Goal: Transaction & Acquisition: Purchase product/service

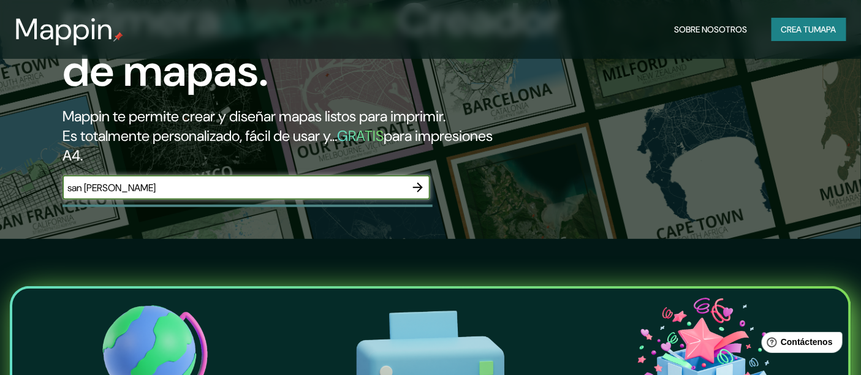
type input "san [PERSON_NAME]"
click at [421, 188] on icon "button" at bounding box center [418, 188] width 10 height 10
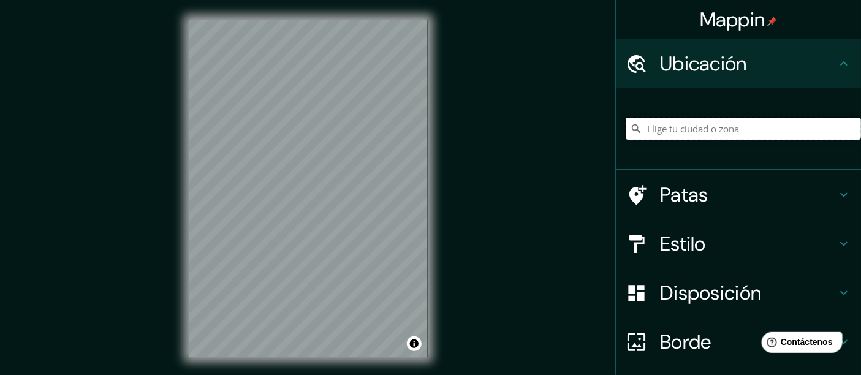
click at [682, 127] on input "Elige tu ciudad o zona" at bounding box center [743, 129] width 235 height 22
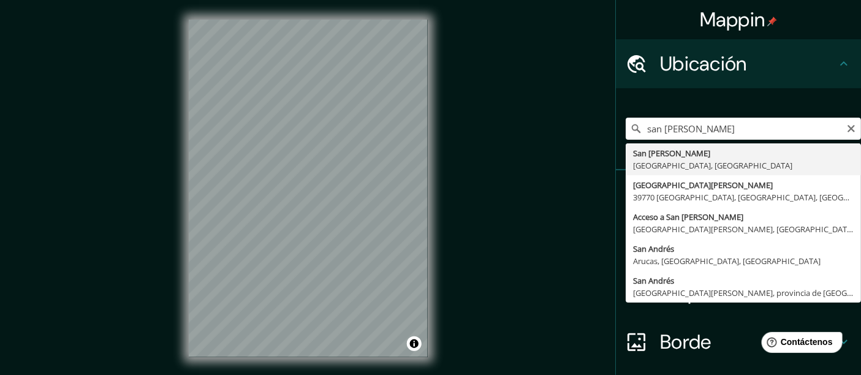
type input "[GEOGRAPHIC_DATA][PERSON_NAME], [GEOGRAPHIC_DATA], [GEOGRAPHIC_DATA]"
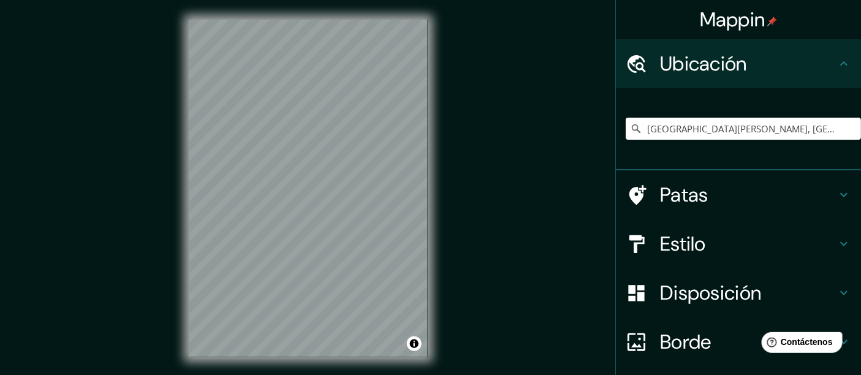
click at [706, 195] on h4 "Patas" at bounding box center [748, 195] width 177 height 25
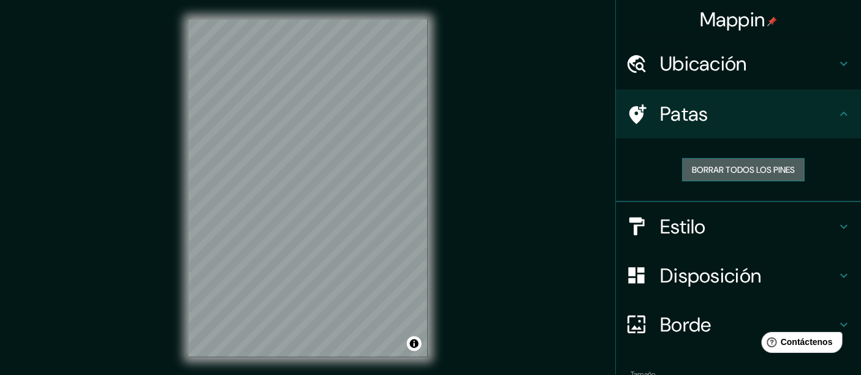
click at [695, 167] on font "Borrar todos los pines" at bounding box center [743, 169] width 103 height 11
click at [630, 115] on icon at bounding box center [638, 114] width 17 height 20
click at [687, 221] on font "Estilo" at bounding box center [683, 227] width 46 height 26
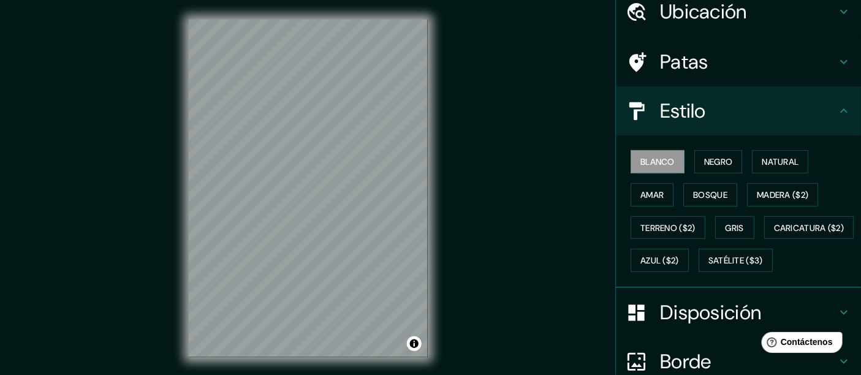
scroll to position [68, 0]
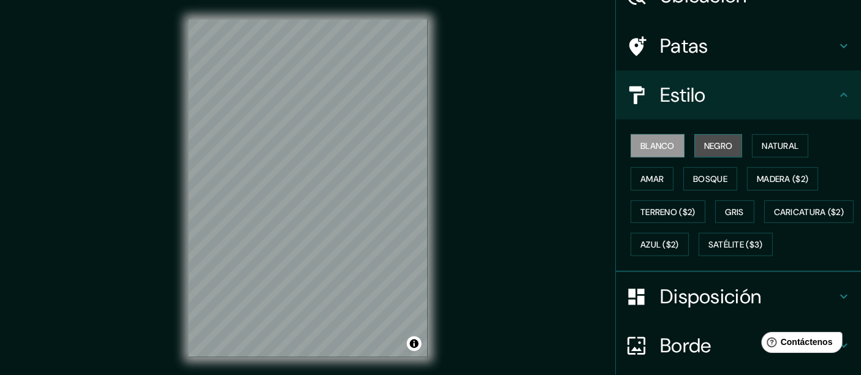
click at [706, 145] on font "Negro" at bounding box center [719, 145] width 29 height 11
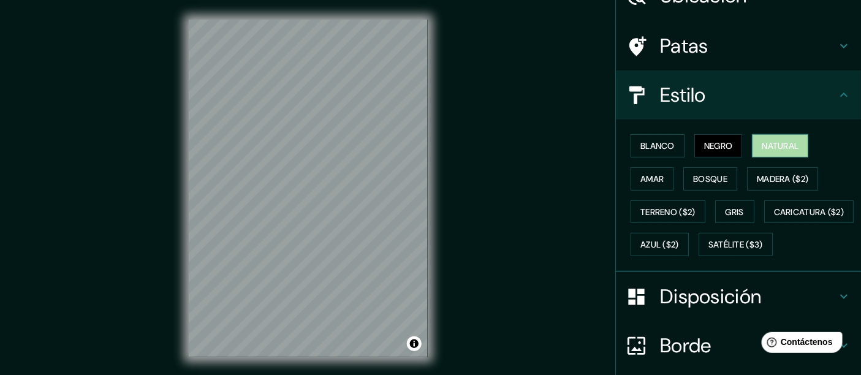
click at [762, 143] on font "Natural" at bounding box center [780, 145] width 37 height 11
click at [651, 177] on font "Amar" at bounding box center [652, 179] width 23 height 11
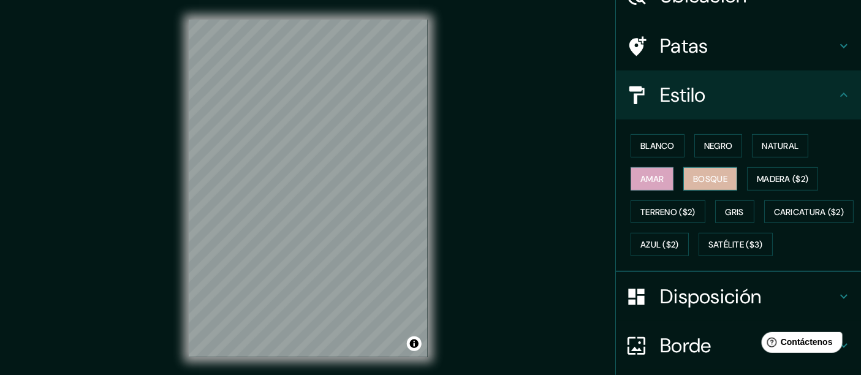
click at [693, 174] on font "Bosque" at bounding box center [710, 179] width 34 height 11
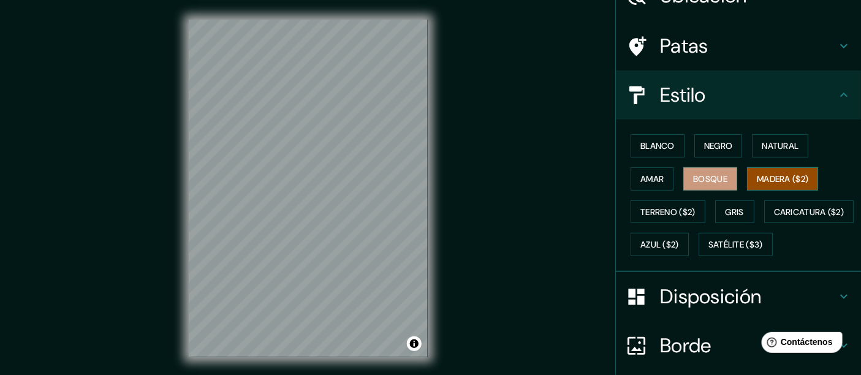
click at [758, 174] on font "Madera ($2)" at bounding box center [783, 179] width 52 height 11
click at [726, 207] on font "Gris" at bounding box center [735, 212] width 18 height 11
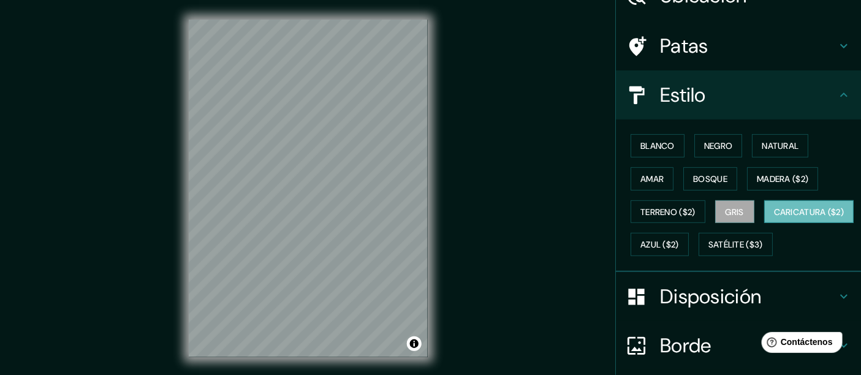
click at [774, 218] on font "Caricatura ($2)" at bounding box center [809, 212] width 71 height 11
click at [705, 144] on font "Negro" at bounding box center [719, 145] width 29 height 11
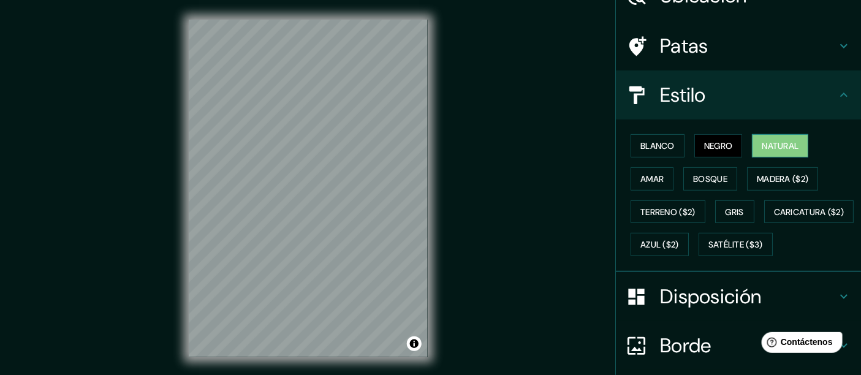
click at [744, 143] on div "Blanco Negro Natural Amar Bosque Madera ($2) Terreno ($2) Gris Caricatura ($2) …" at bounding box center [743, 195] width 235 height 132
click at [762, 143] on font "Natural" at bounding box center [780, 145] width 37 height 11
click at [655, 174] on font "Amar" at bounding box center [652, 179] width 23 height 11
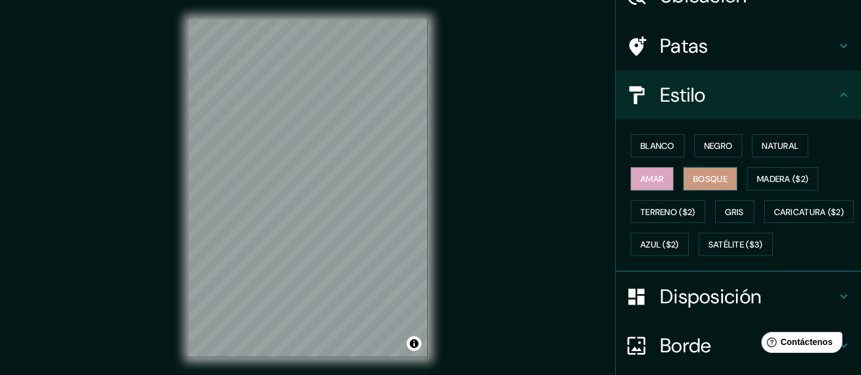
click at [698, 174] on font "Bosque" at bounding box center [710, 179] width 34 height 11
click at [768, 174] on font "Madera ($2)" at bounding box center [783, 179] width 52 height 11
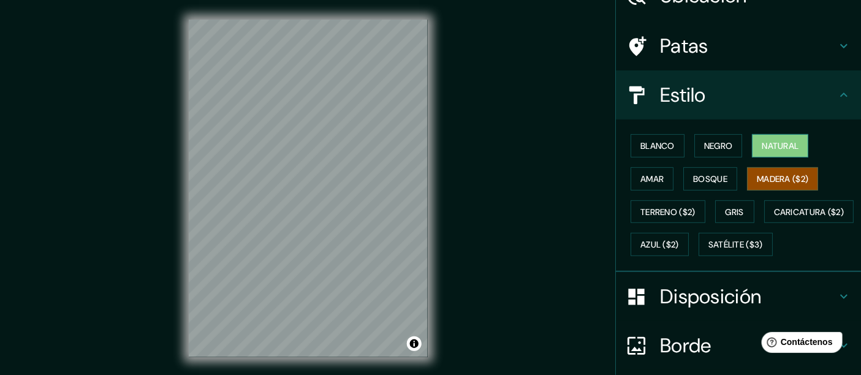
click at [762, 149] on font "Natural" at bounding box center [780, 145] width 37 height 11
click at [705, 145] on font "Negro" at bounding box center [719, 145] width 29 height 11
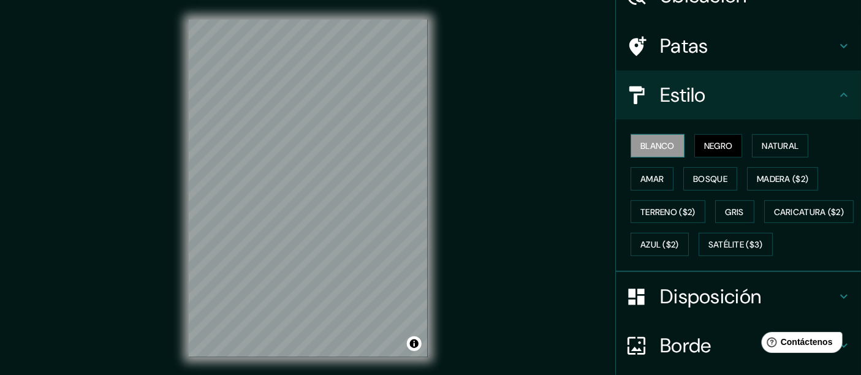
click at [657, 147] on font "Blanco" at bounding box center [658, 145] width 34 height 11
click at [770, 145] on font "Natural" at bounding box center [780, 145] width 37 height 11
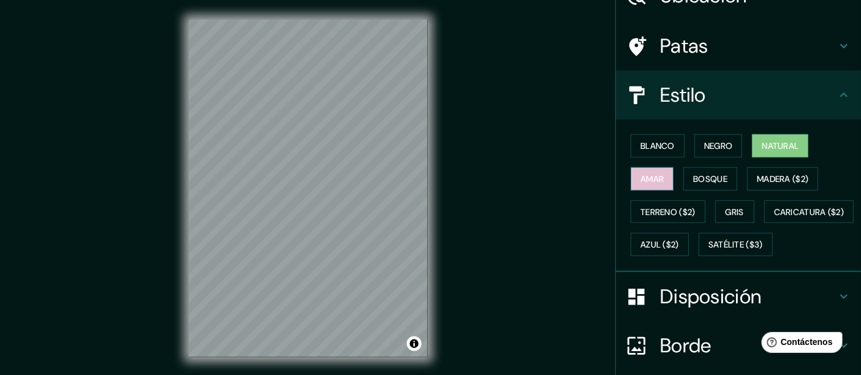
click at [644, 178] on font "Amar" at bounding box center [652, 179] width 23 height 11
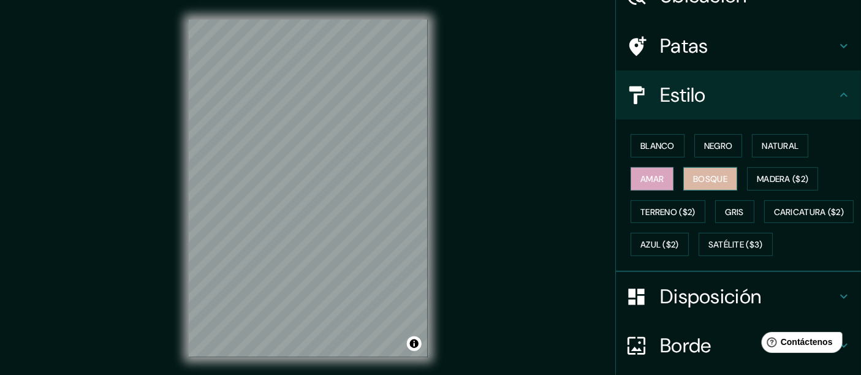
click at [693, 176] on font "Bosque" at bounding box center [710, 179] width 34 height 11
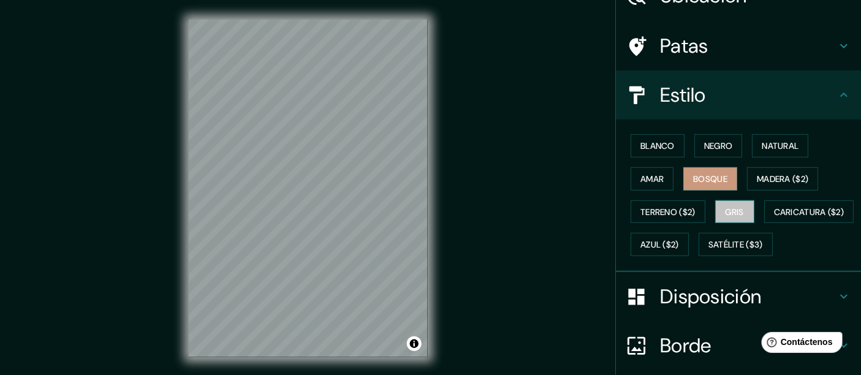
click at [728, 207] on font "Gris" at bounding box center [735, 212] width 18 height 11
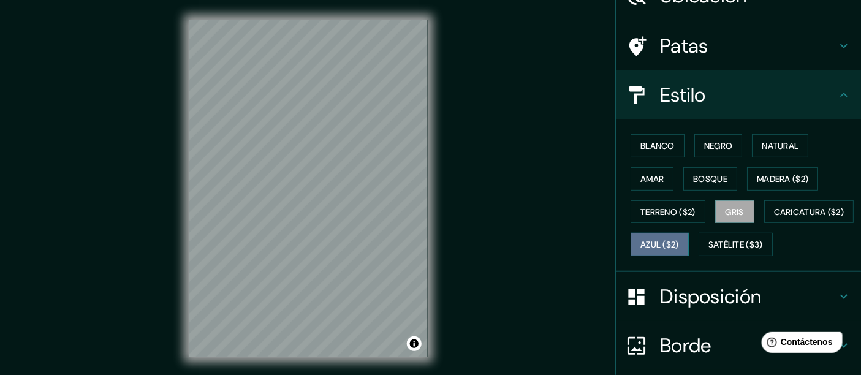
click at [689, 233] on button "Azul ($2)" at bounding box center [660, 244] width 58 height 23
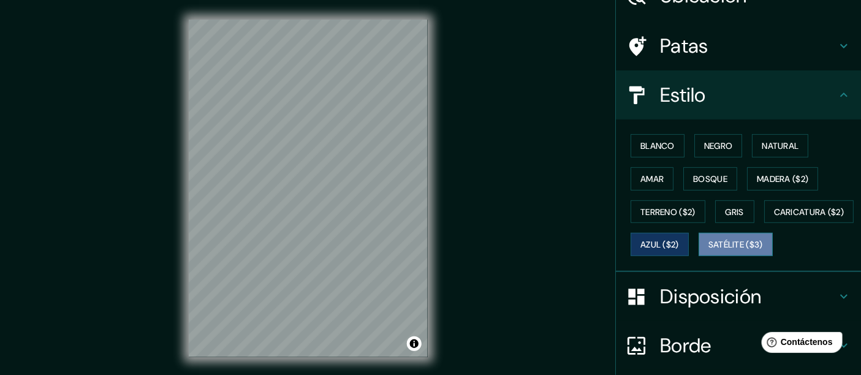
click at [709, 251] on font "Satélite ($3)" at bounding box center [736, 245] width 55 height 11
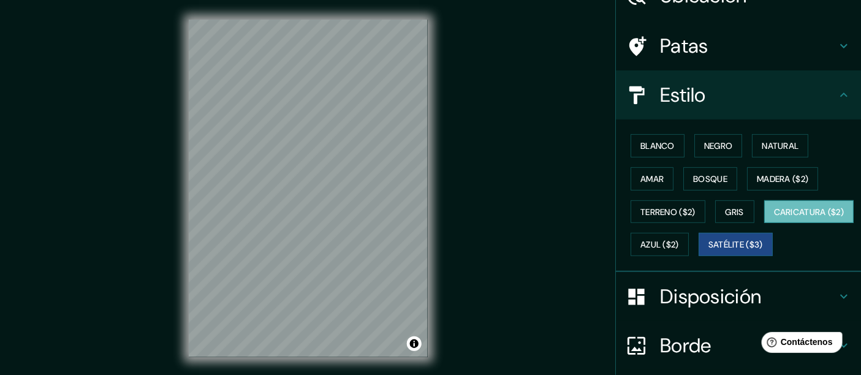
click at [774, 218] on font "Caricatura ($2)" at bounding box center [809, 212] width 71 height 11
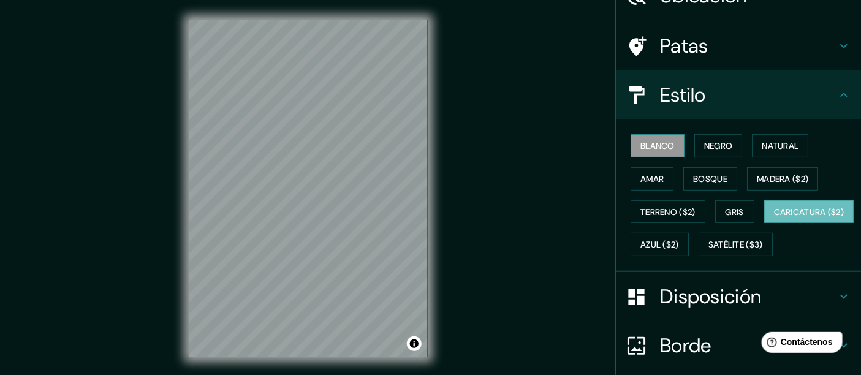
click at [641, 146] on font "Blanco" at bounding box center [658, 145] width 34 height 11
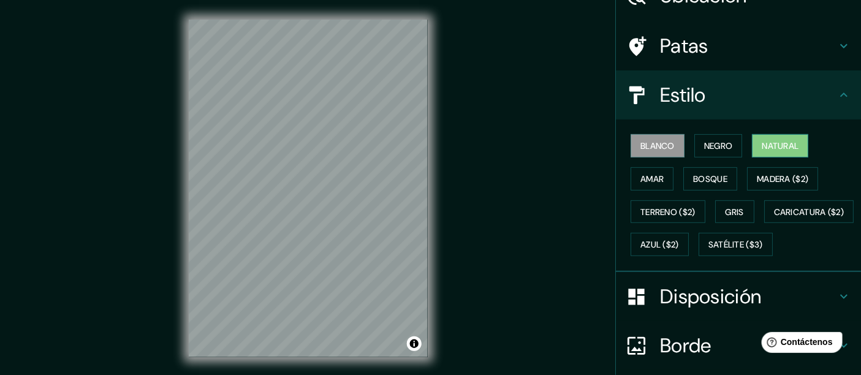
click at [770, 142] on font "Natural" at bounding box center [780, 145] width 37 height 11
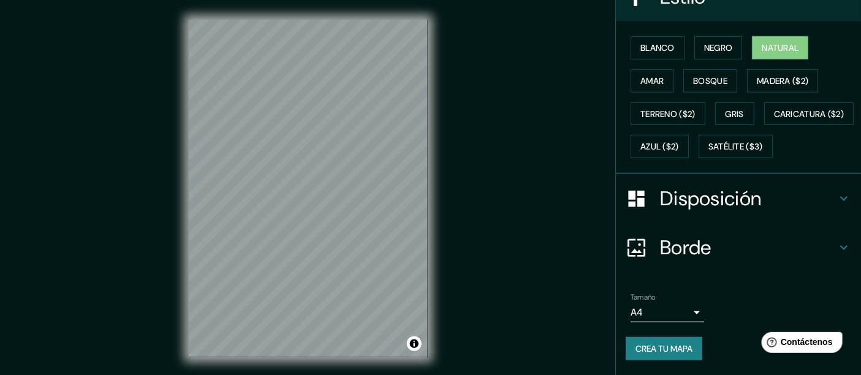
click at [777, 197] on h4 "Disposición" at bounding box center [748, 198] width 177 height 25
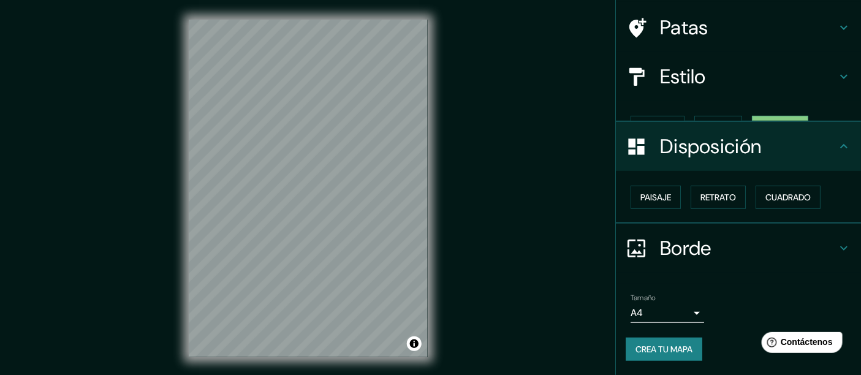
scroll to position [65, 0]
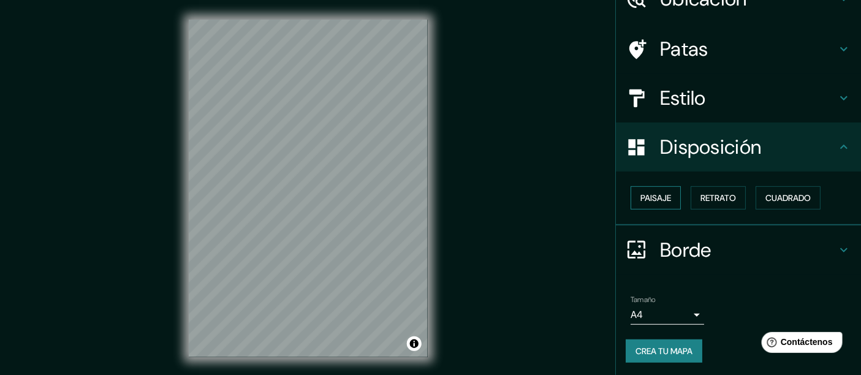
click at [641, 193] on font "Paisaje" at bounding box center [656, 198] width 31 height 11
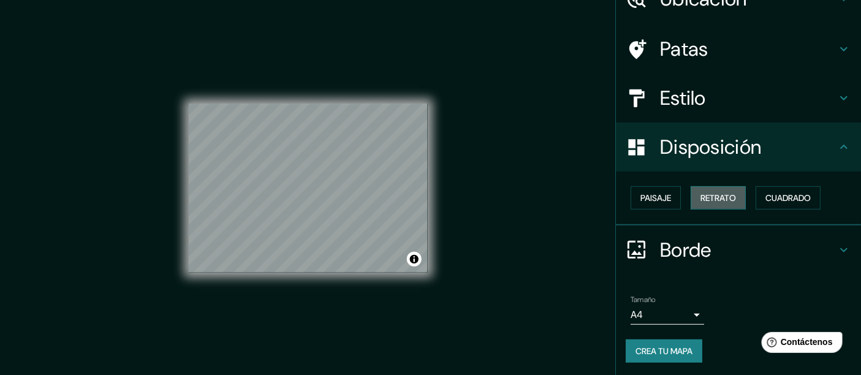
click at [714, 193] on font "Retrato" at bounding box center [719, 198] width 36 height 11
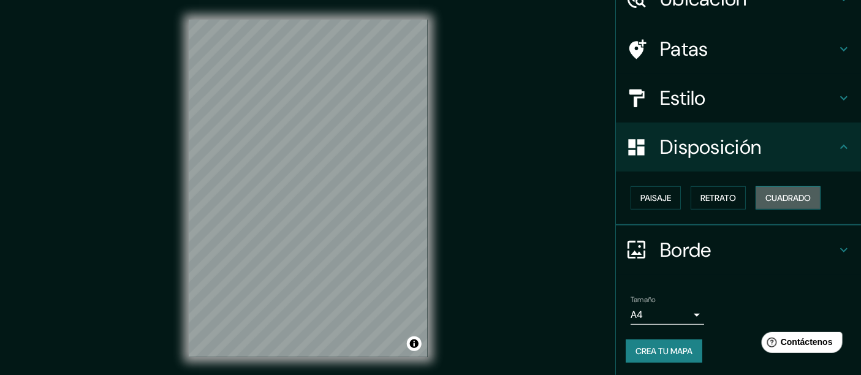
click at [776, 194] on font "Cuadrado" at bounding box center [788, 198] width 45 height 11
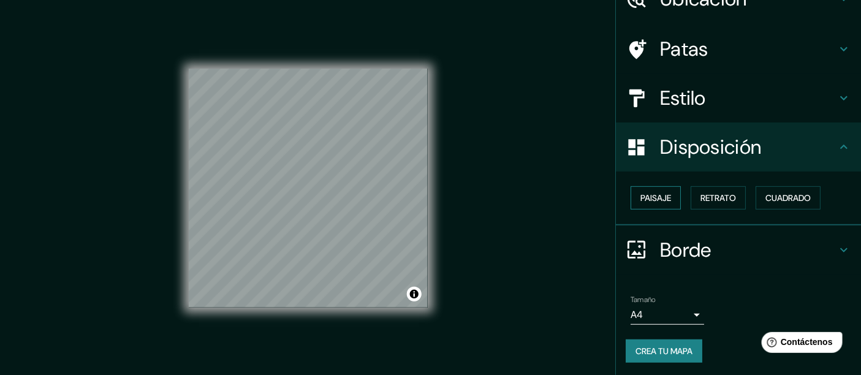
click at [645, 195] on font "Paisaje" at bounding box center [656, 198] width 31 height 11
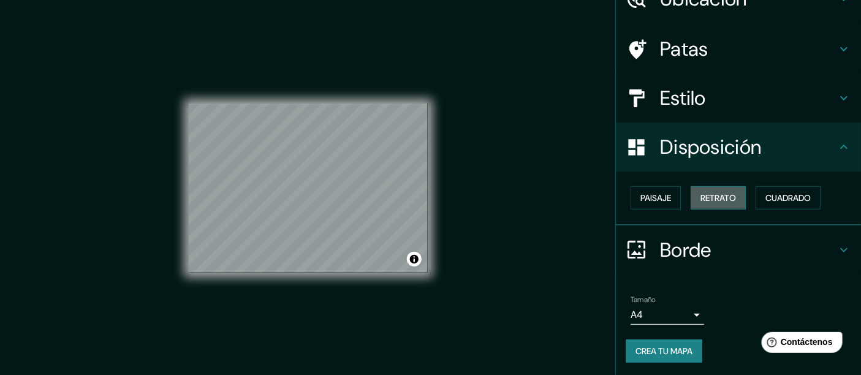
click at [701, 194] on font "Retrato" at bounding box center [719, 198] width 36 height 11
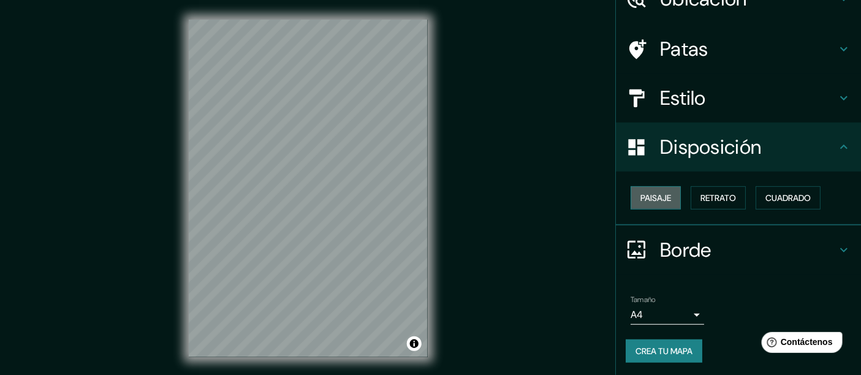
click at [660, 196] on font "Paisaje" at bounding box center [656, 198] width 31 height 11
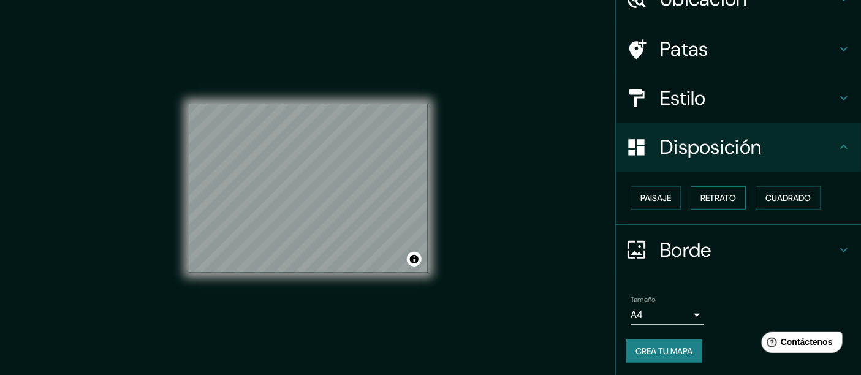
click at [701, 197] on font "Retrato" at bounding box center [719, 198] width 36 height 11
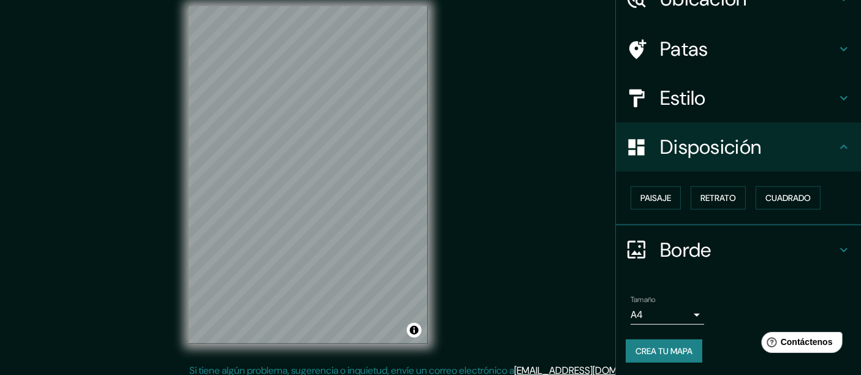
scroll to position [21, 0]
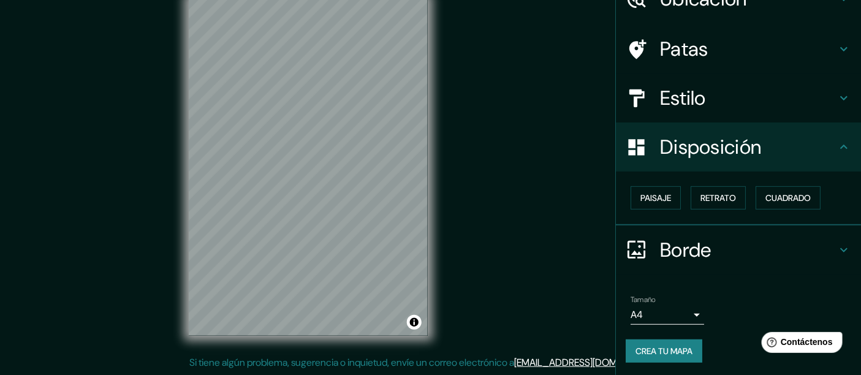
click at [727, 243] on h4 "Borde" at bounding box center [748, 250] width 177 height 25
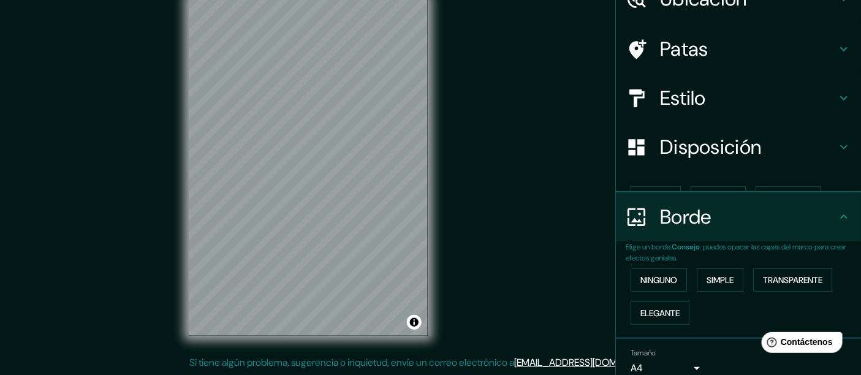
scroll to position [65, 0]
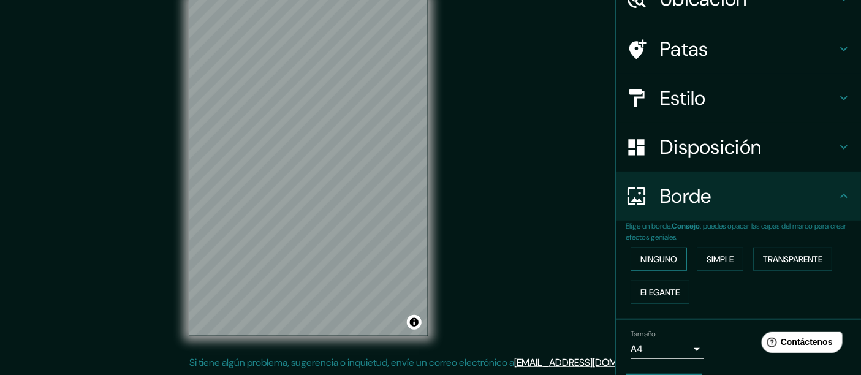
click at [656, 262] on font "Ninguno" at bounding box center [659, 259] width 37 height 11
click at [718, 257] on font "Simple" at bounding box center [720, 259] width 27 height 11
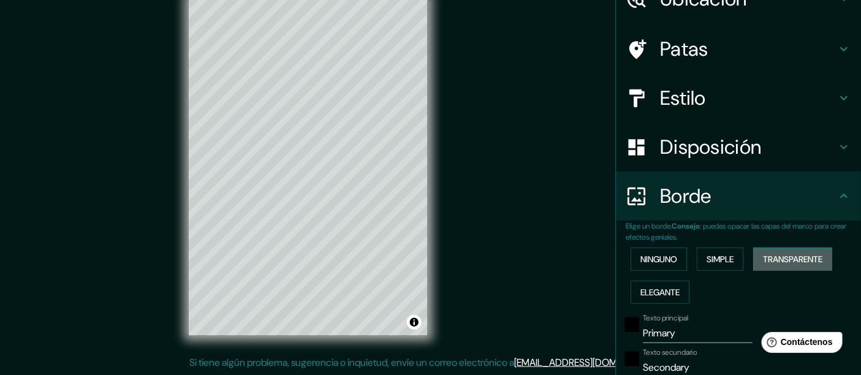
click at [763, 256] on font "Transparente" at bounding box center [792, 259] width 59 height 11
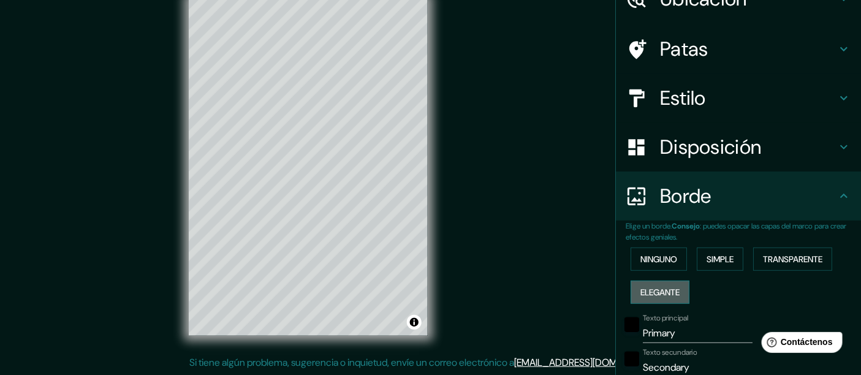
click at [659, 287] on font "Elegante" at bounding box center [660, 292] width 39 height 11
click at [646, 254] on font "Ninguno" at bounding box center [659, 259] width 37 height 11
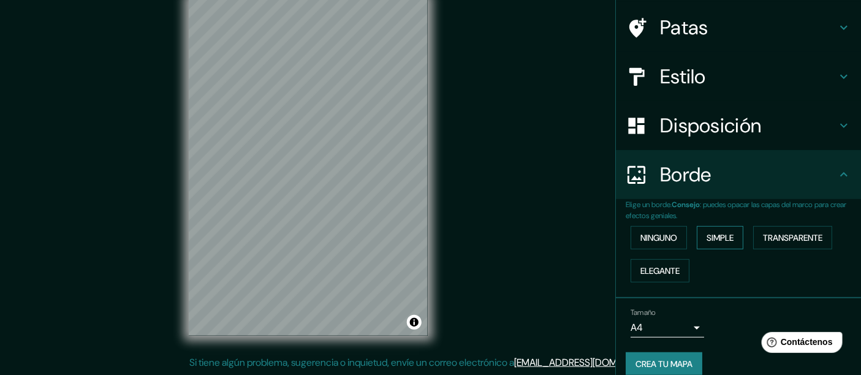
scroll to position [99, 0]
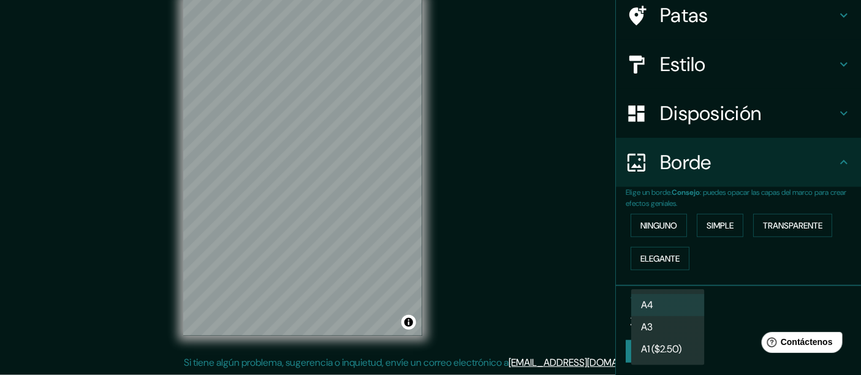
click at [679, 311] on body "Mappin Ubicación [GEOGRAPHIC_DATA][PERSON_NAME], [GEOGRAPHIC_DATA], [GEOGRAPHIC…" at bounding box center [430, 166] width 861 height 375
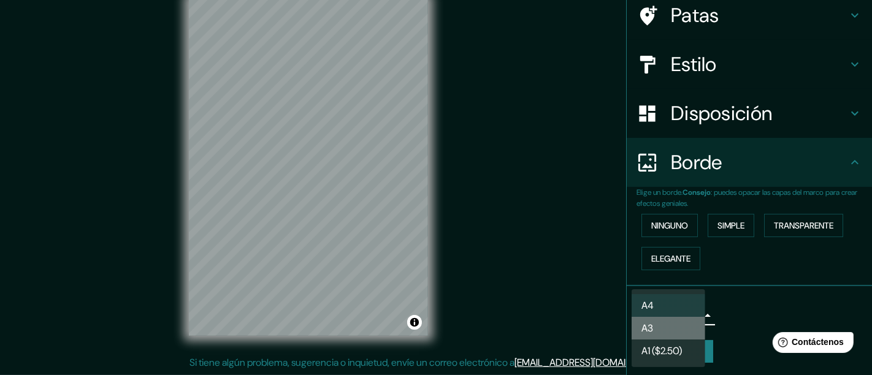
click at [672, 326] on li "A3" at bounding box center [669, 328] width 74 height 23
type input "a4"
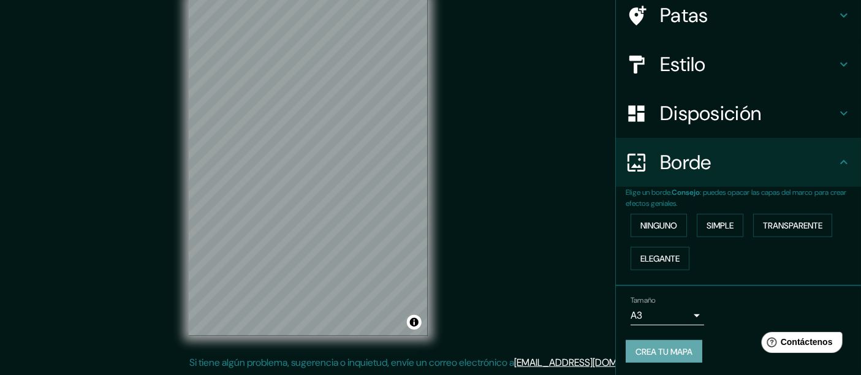
click at [673, 346] on font "Crea tu mapa" at bounding box center [664, 351] width 57 height 11
click at [654, 351] on div "Crea tu mapa" at bounding box center [739, 351] width 226 height 23
click at [684, 311] on body "Mappin Ubicación [GEOGRAPHIC_DATA][PERSON_NAME], [GEOGRAPHIC_DATA], [GEOGRAPHIC…" at bounding box center [430, 166] width 861 height 375
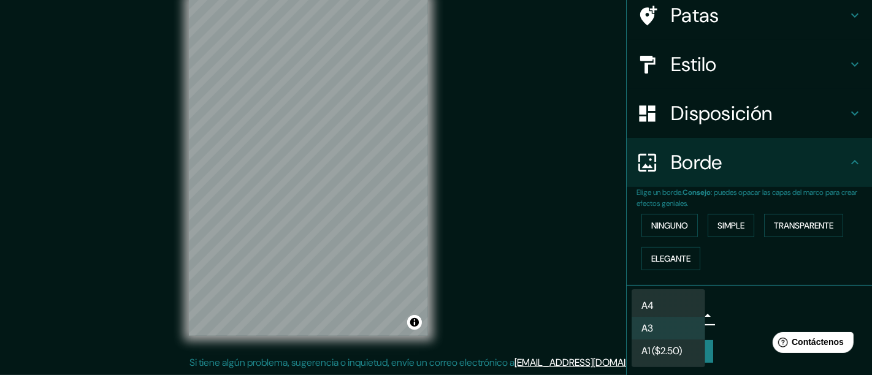
click at [738, 325] on div at bounding box center [436, 187] width 872 height 375
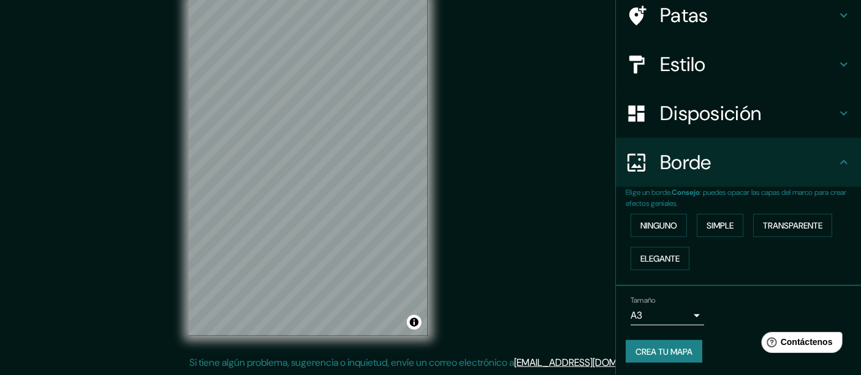
click at [506, 150] on div "Mappin Ubicación [GEOGRAPHIC_DATA][PERSON_NAME], [GEOGRAPHIC_DATA], [GEOGRAPHIC…" at bounding box center [430, 177] width 861 height 397
click at [636, 349] on font "Crea tu mapa" at bounding box center [664, 351] width 57 height 11
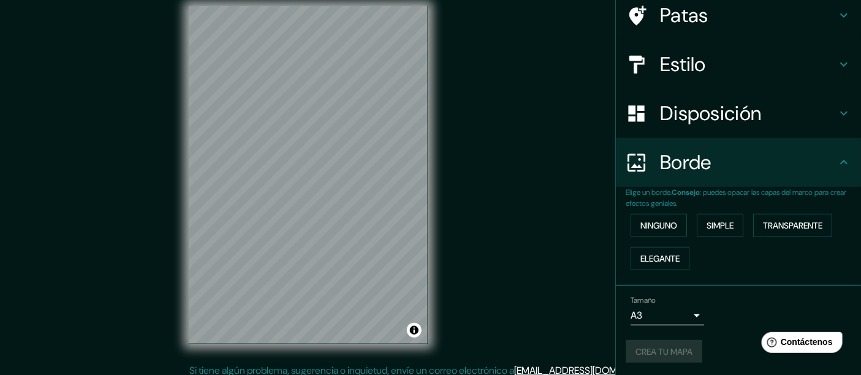
scroll to position [21, 0]
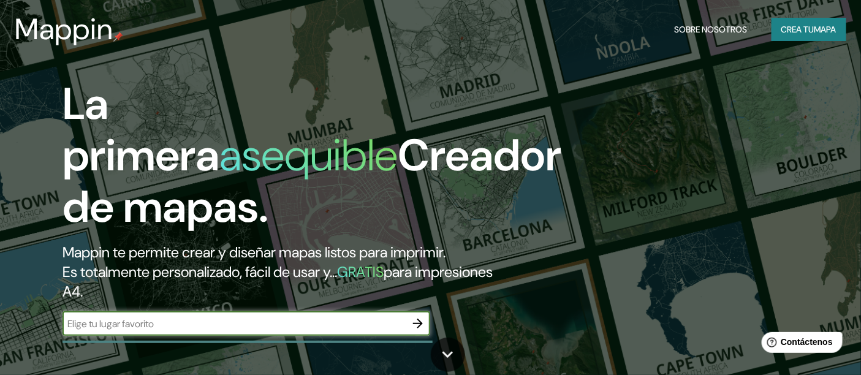
click at [788, 28] on font "Crea tu" at bounding box center [798, 29] width 33 height 11
